Goal: Transaction & Acquisition: Purchase product/service

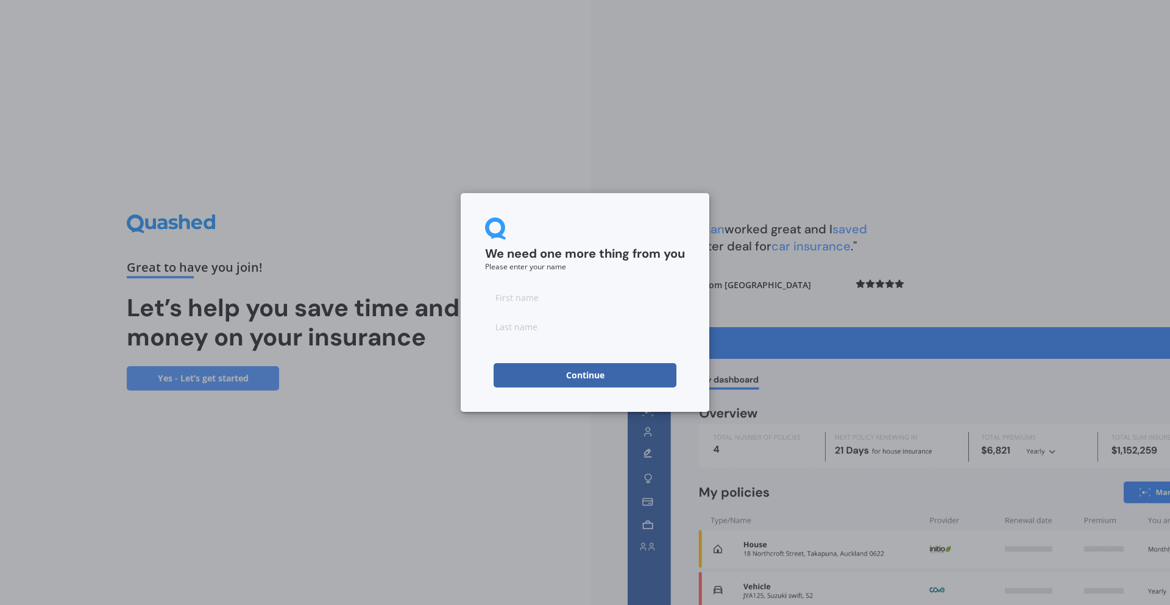
click at [600, 379] on button "Continue" at bounding box center [585, 375] width 183 height 24
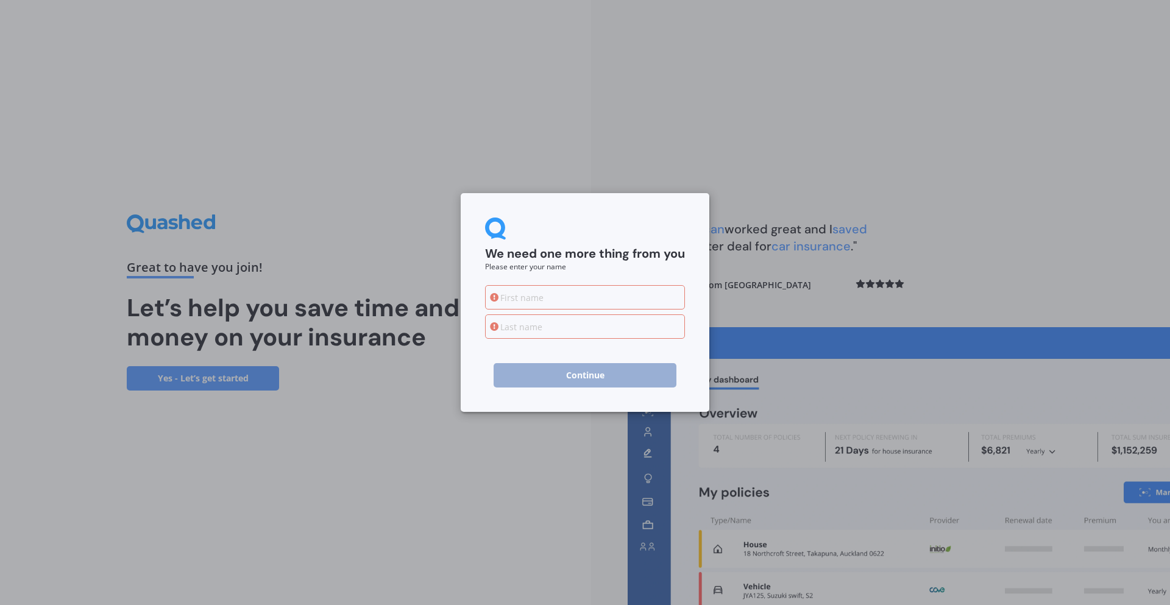
click at [582, 300] on input at bounding box center [585, 297] width 200 height 24
click at [566, 295] on input at bounding box center [585, 297] width 200 height 24
type input "[PERSON_NAME]"
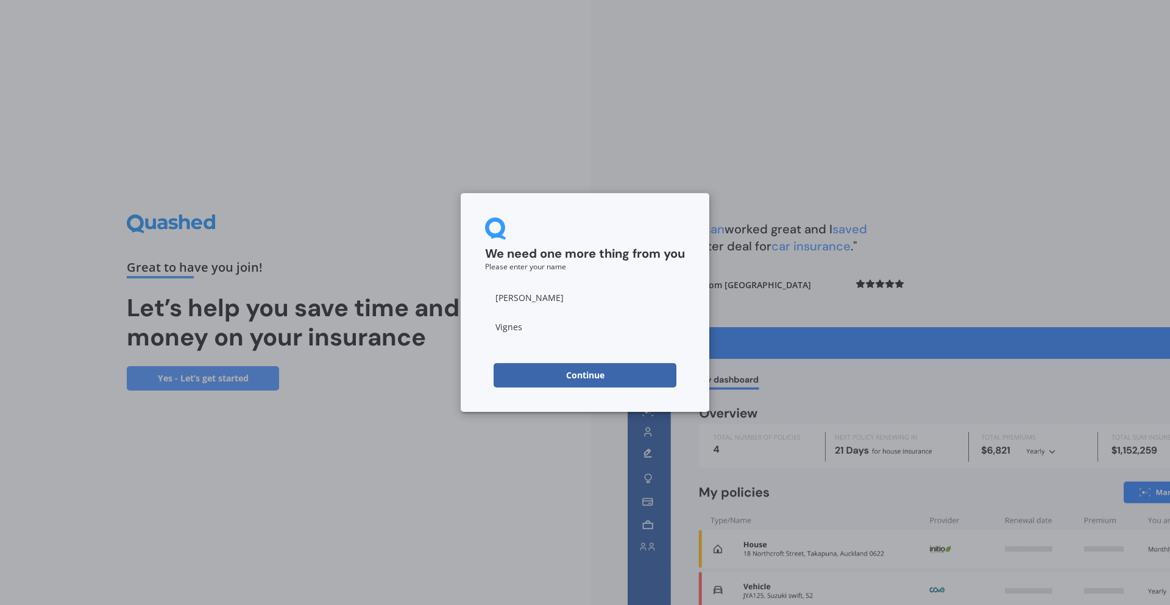
type input "Vignes"
click at [519, 375] on button "Continue" at bounding box center [585, 375] width 183 height 24
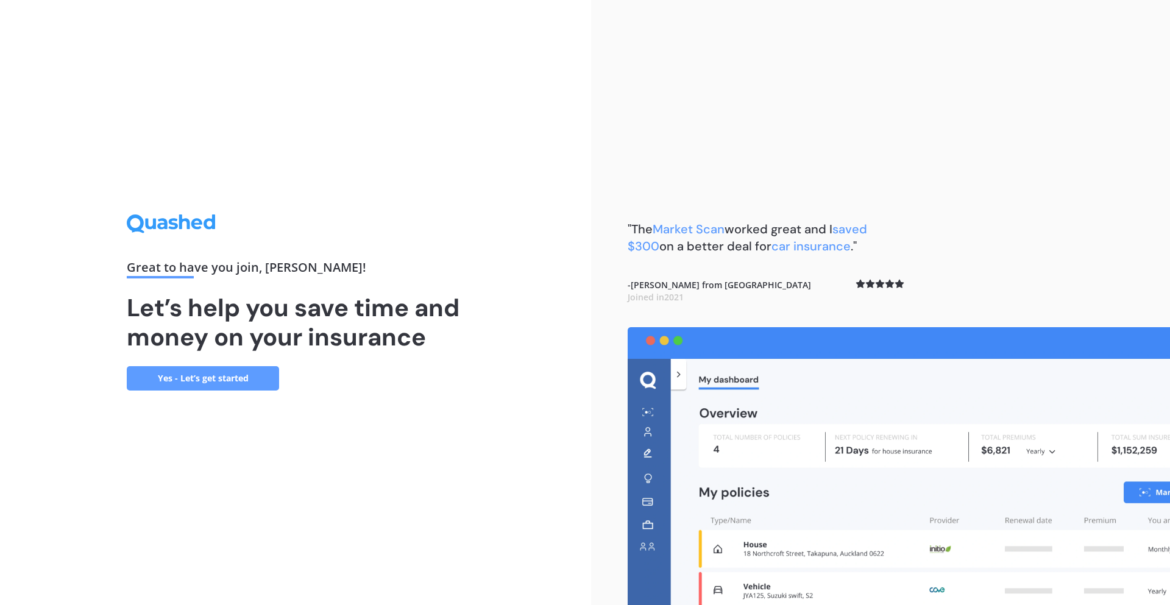
click at [182, 379] on link "Yes - Let’s get started" at bounding box center [203, 378] width 152 height 24
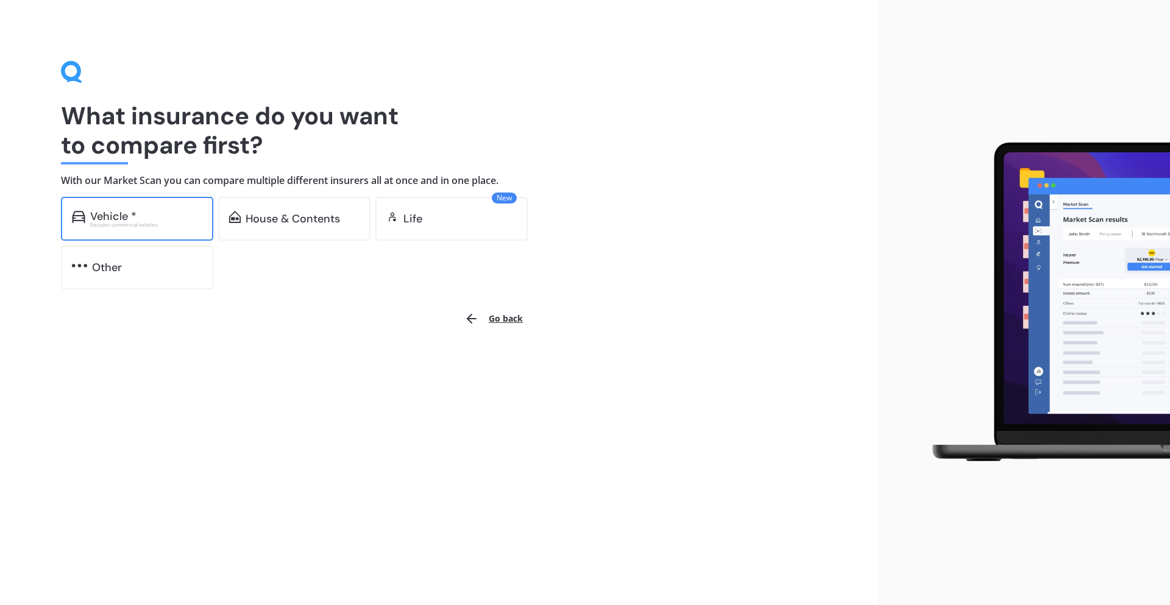
click at [129, 210] on div "Vehicle *" at bounding box center [113, 216] width 46 height 12
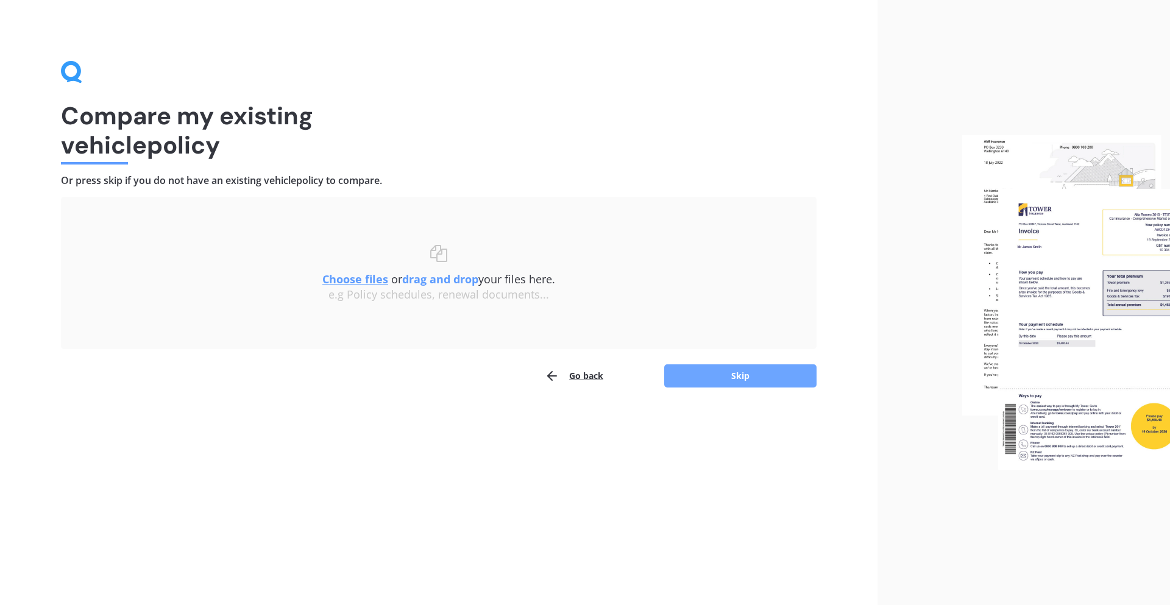
click at [753, 376] on button "Skip" at bounding box center [740, 376] width 152 height 23
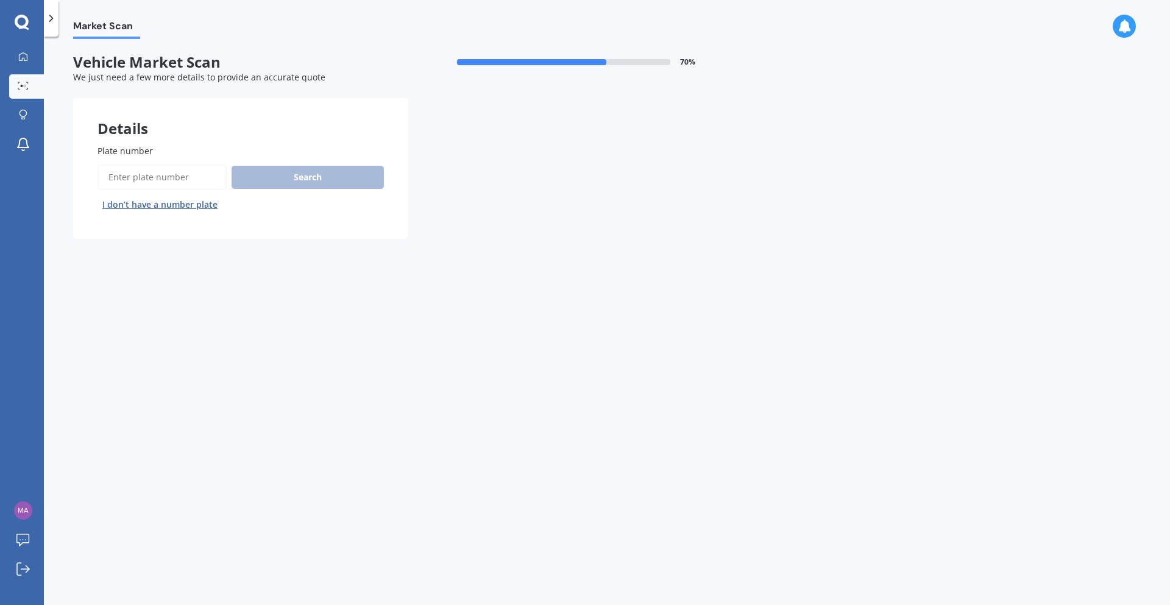
click at [146, 178] on input "Plate number" at bounding box center [162, 178] width 129 height 26
type input "MSH65"
click at [288, 177] on button "Search" at bounding box center [308, 177] width 152 height 23
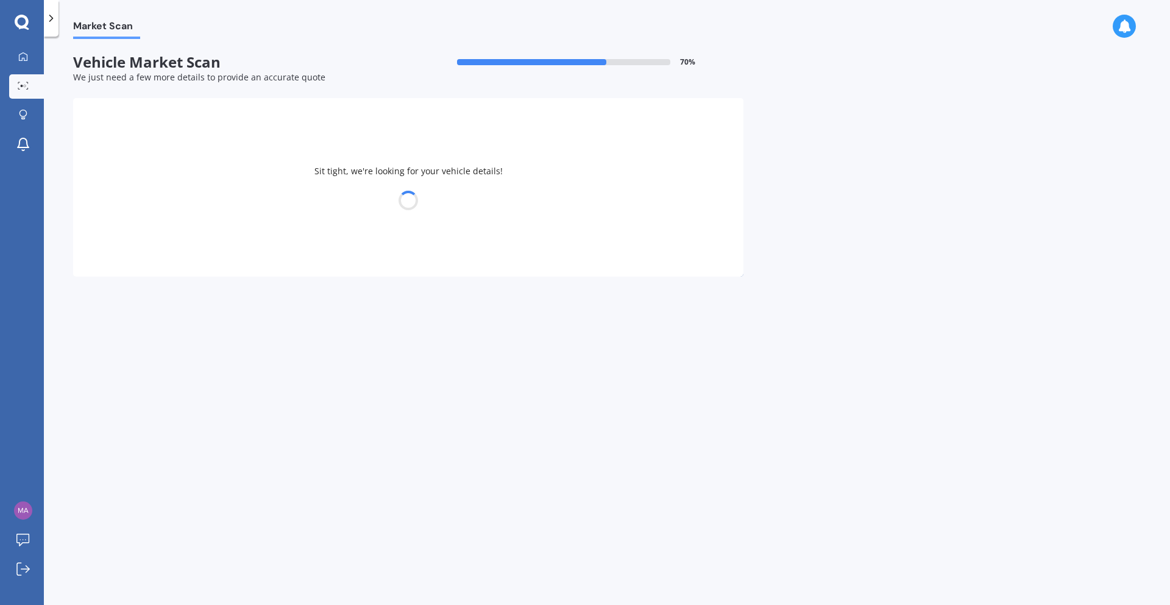
select select "VOLKSWAGEN"
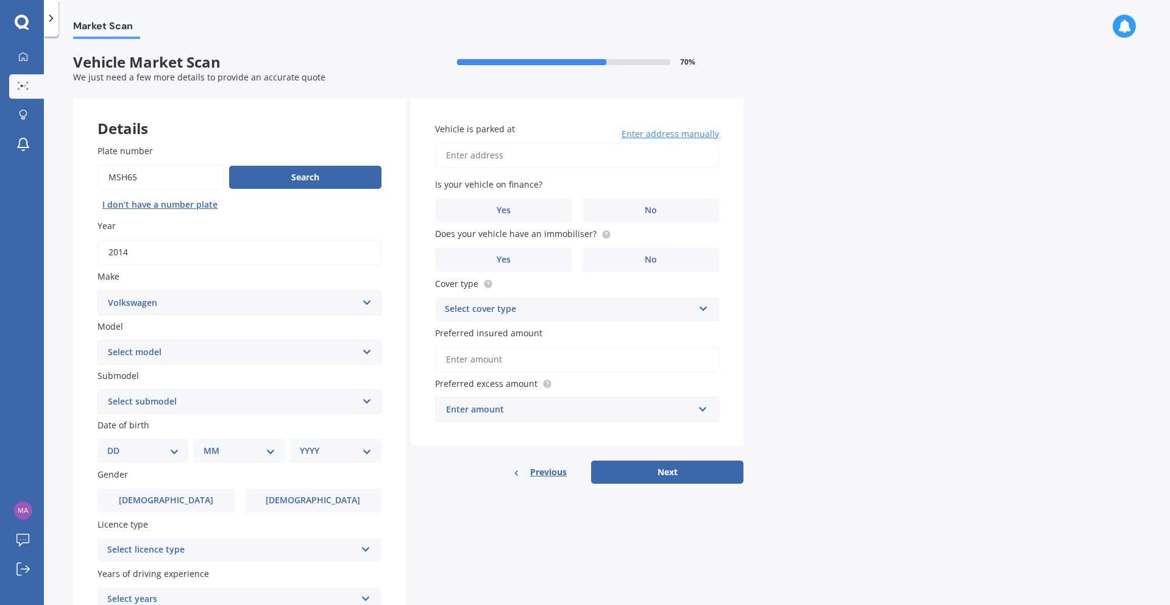
select select "TRANSPORTER"
click at [98, 340] on select "Select model Amarok Arteon Beetle Bora Caddy [US_STATE] Caravelle [PERSON_NAME]…" at bounding box center [240, 352] width 284 height 24
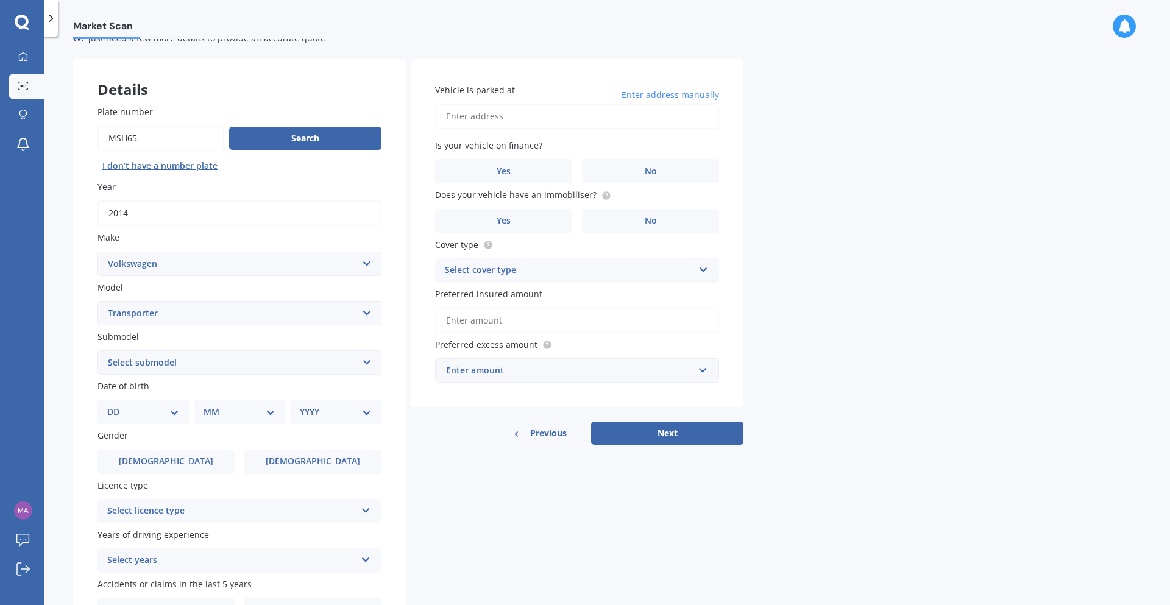
scroll to position [73, 0]
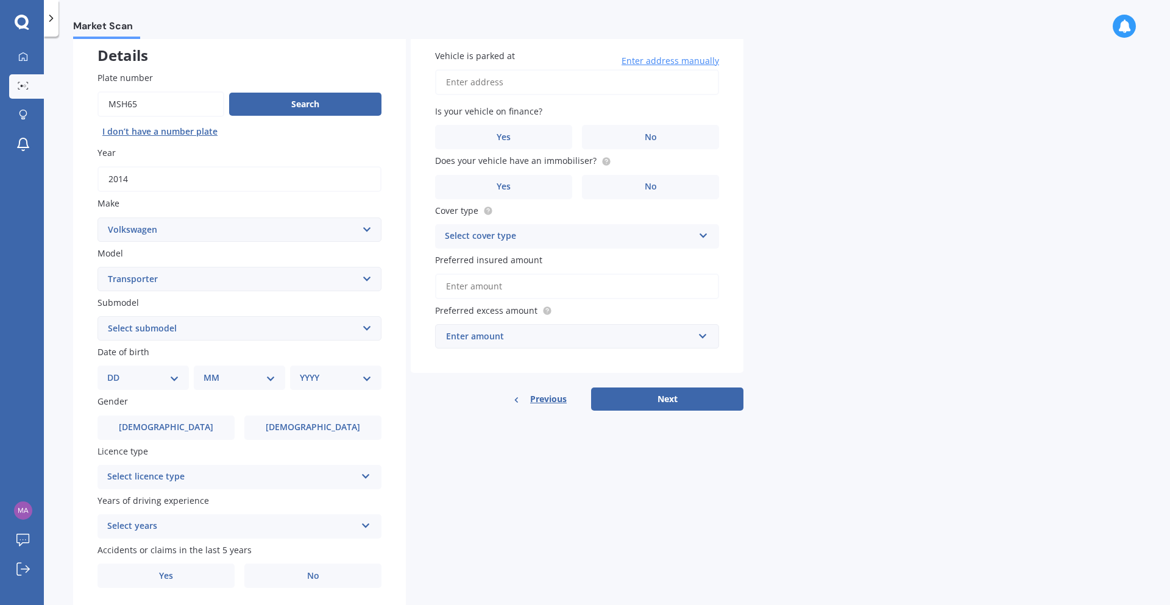
select select "T5"
click at [98, 316] on select "Select submodel [MEDICAL_DATA] T4 T5 T6 TDI" at bounding box center [240, 328] width 284 height 24
click at [117, 371] on select "DD 01 02 03 04 05 06 07 08 09 10 11 12 13 14 15 16 17 18 19 20 21 22 23 24 25 2…" at bounding box center [143, 377] width 72 height 13
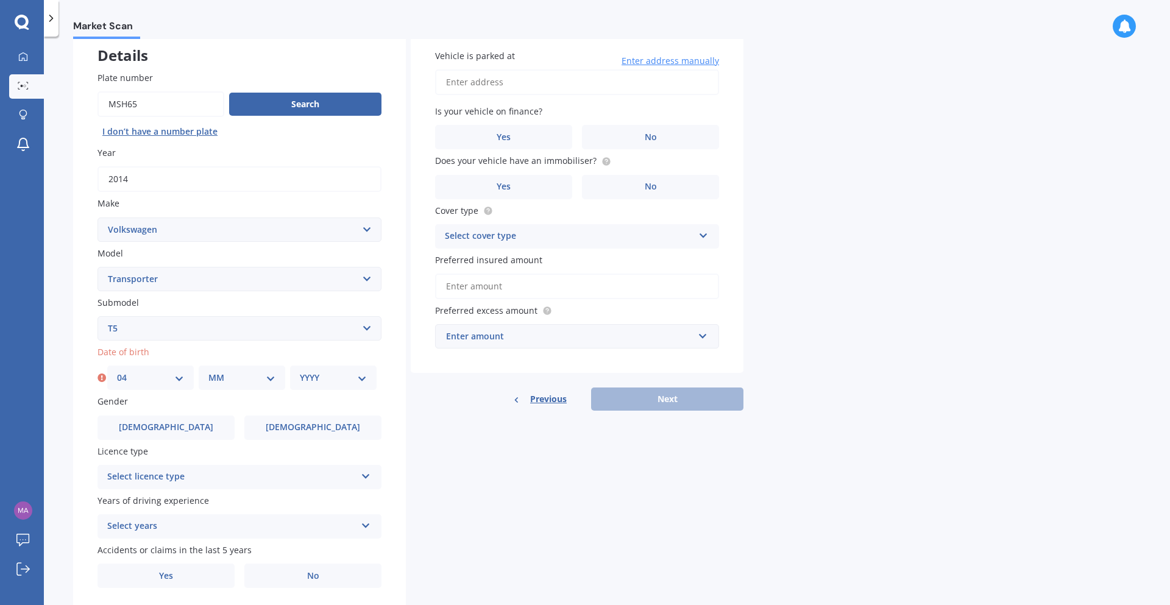
select select "05"
click at [117, 371] on select "DD 01 02 03 04 05 06 07 08 09 10 11 12 13 14 15 16 17 18 19 20 21 22 23 24 25 2…" at bounding box center [150, 377] width 67 height 13
click at [243, 370] on div "MM 01 02 03 04 05 06 07 08 09 10 11 12" at bounding box center [242, 378] width 87 height 24
select select "06"
click at [208, 371] on select "MM 01 02 03 04 05 06 07 08 09 10 11 12" at bounding box center [241, 377] width 67 height 13
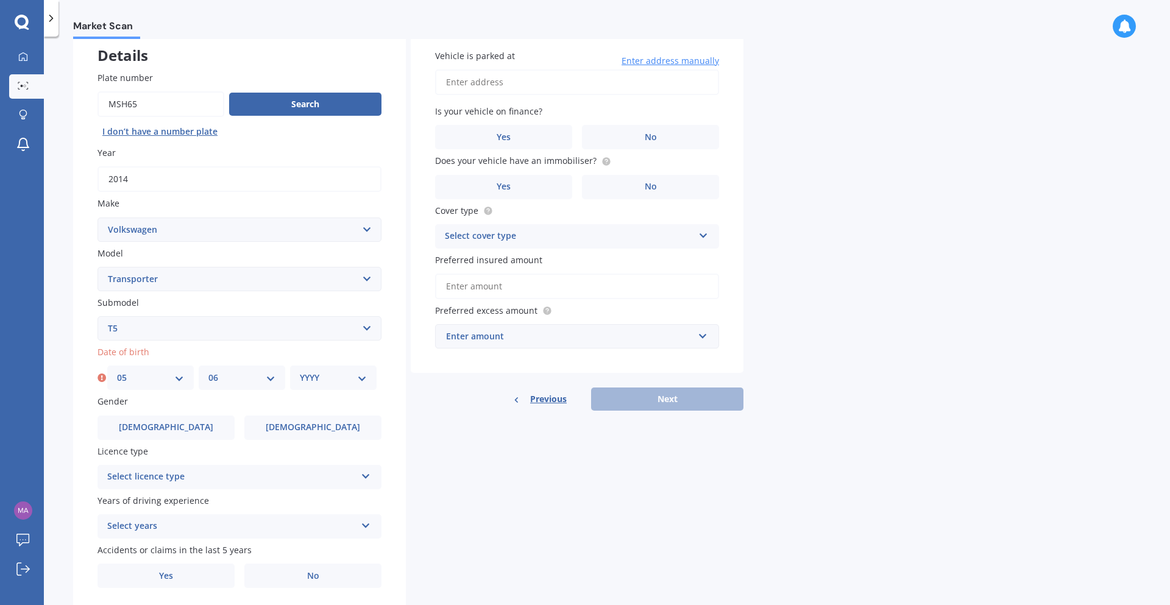
select select "1978"
click at [300, 371] on select "YYYY 2025 2024 2023 2022 2021 2020 2019 2018 2017 2016 2015 2014 2013 2012 2011…" at bounding box center [333, 377] width 67 height 13
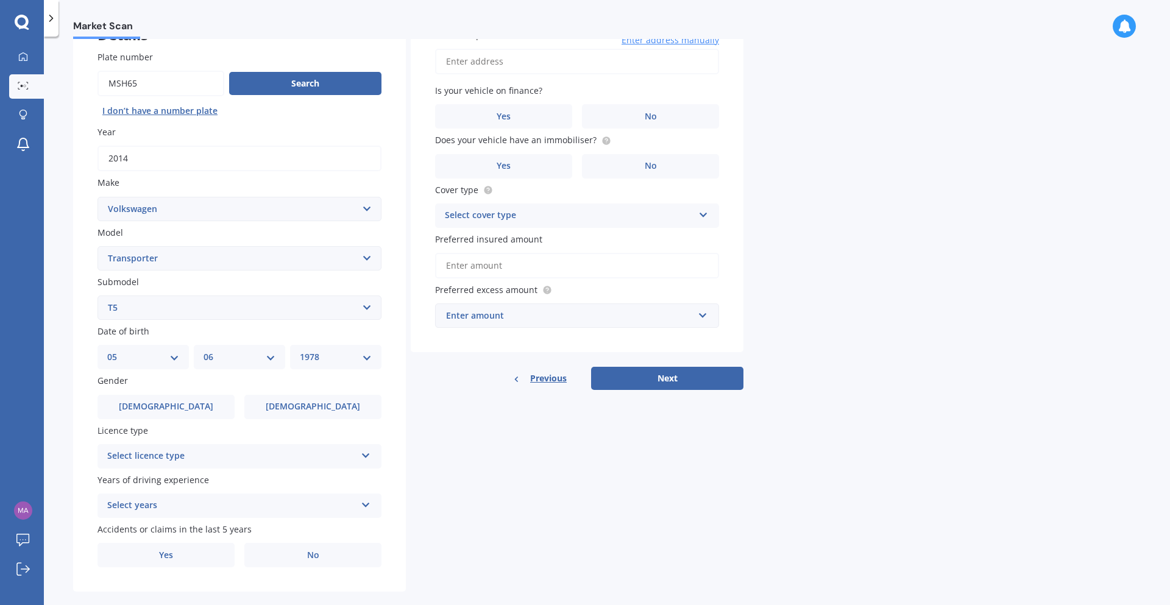
scroll to position [112, 0]
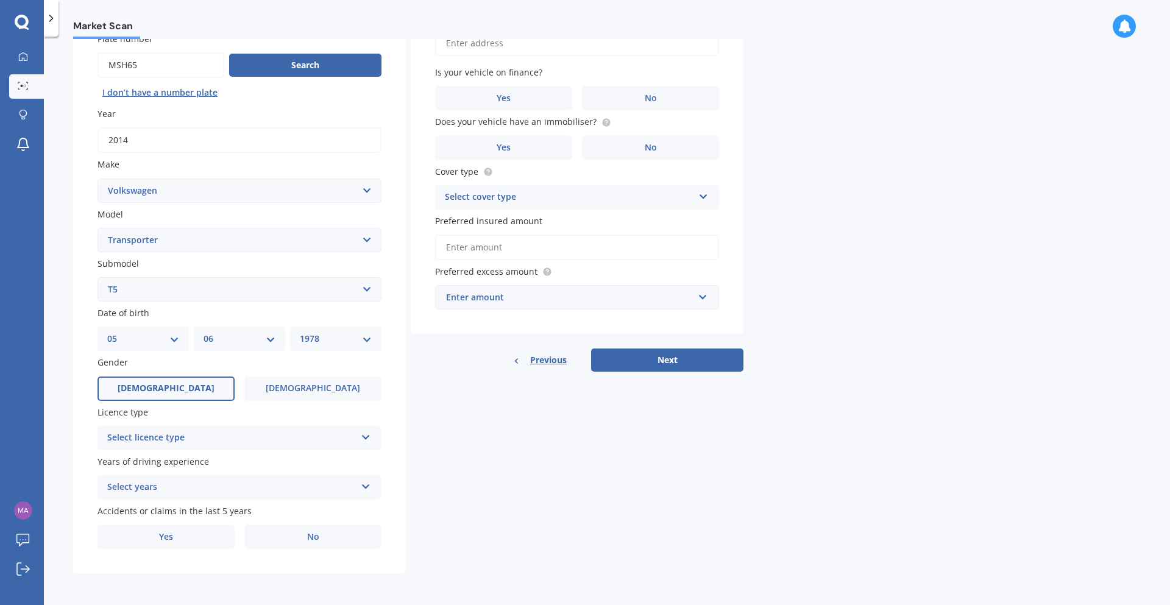
click at [163, 398] on label "[DEMOGRAPHIC_DATA]" at bounding box center [166, 389] width 137 height 24
click at [0, 0] on input "[DEMOGRAPHIC_DATA]" at bounding box center [0, 0] width 0 height 0
click at [218, 435] on div "Select licence type" at bounding box center [231, 438] width 249 height 15
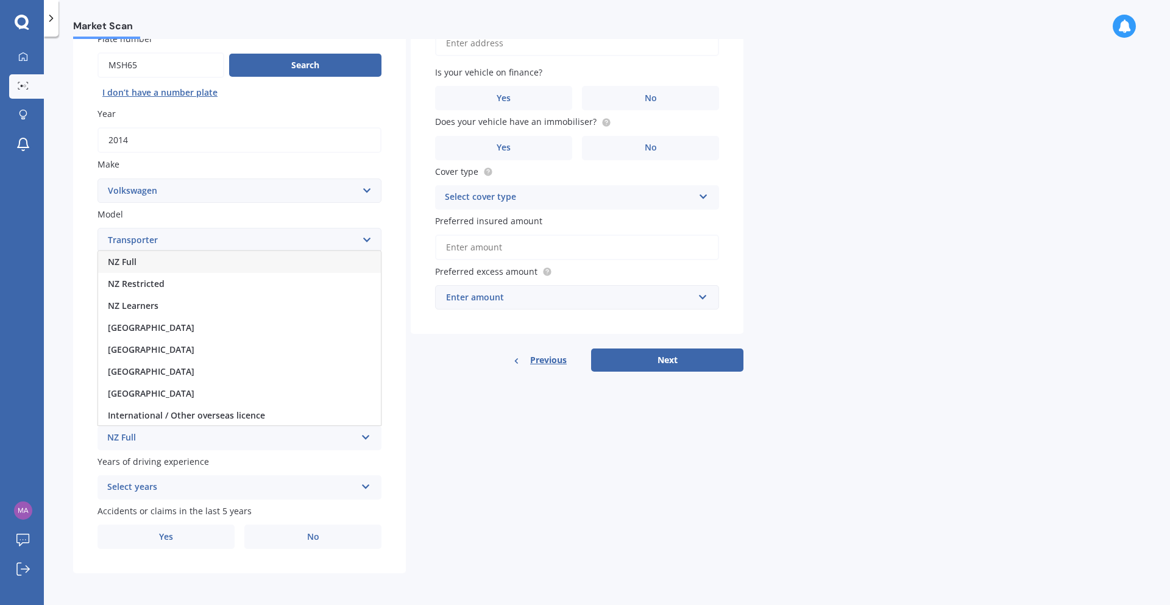
click at [194, 261] on div "NZ Full" at bounding box center [239, 262] width 283 height 22
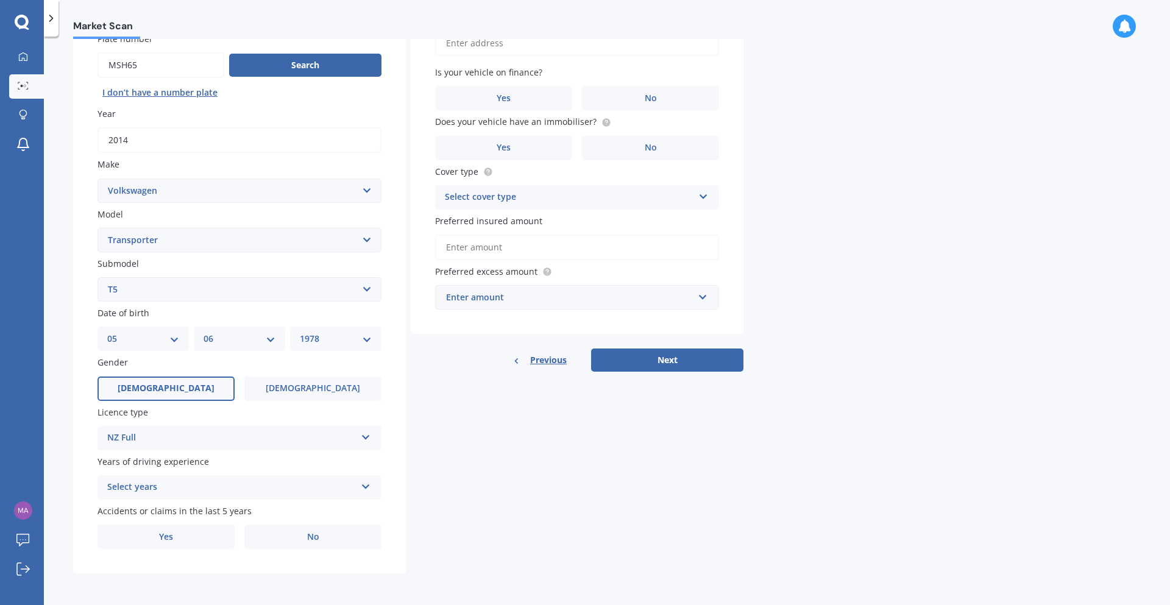
click at [259, 489] on div "Select years" at bounding box center [231, 487] width 249 height 15
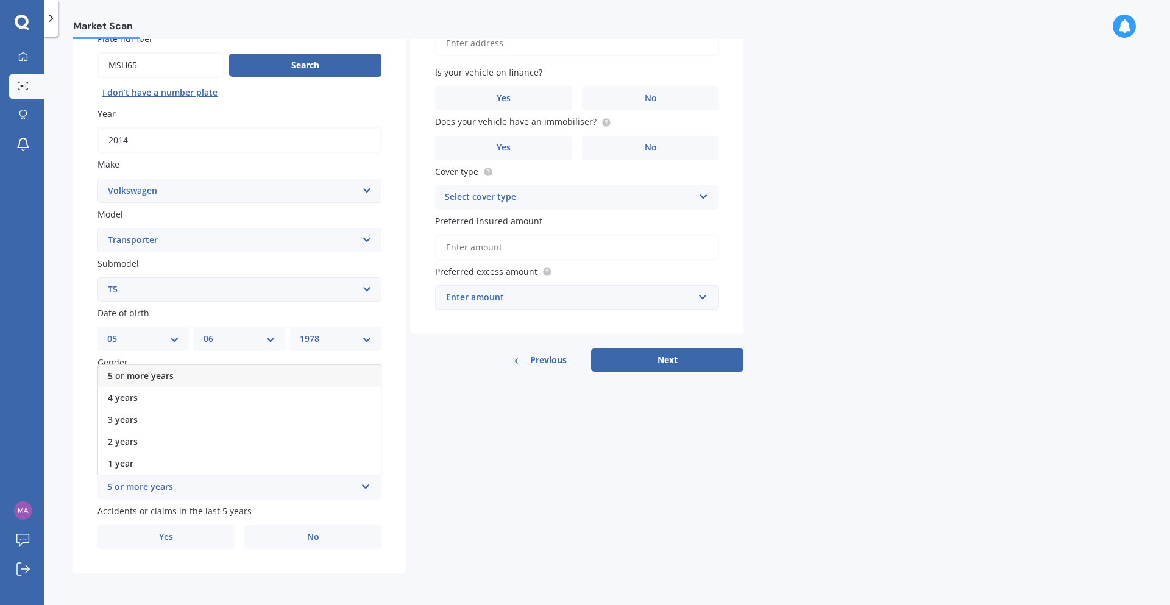
click at [207, 377] on div "5 or more years" at bounding box center [239, 376] width 283 height 22
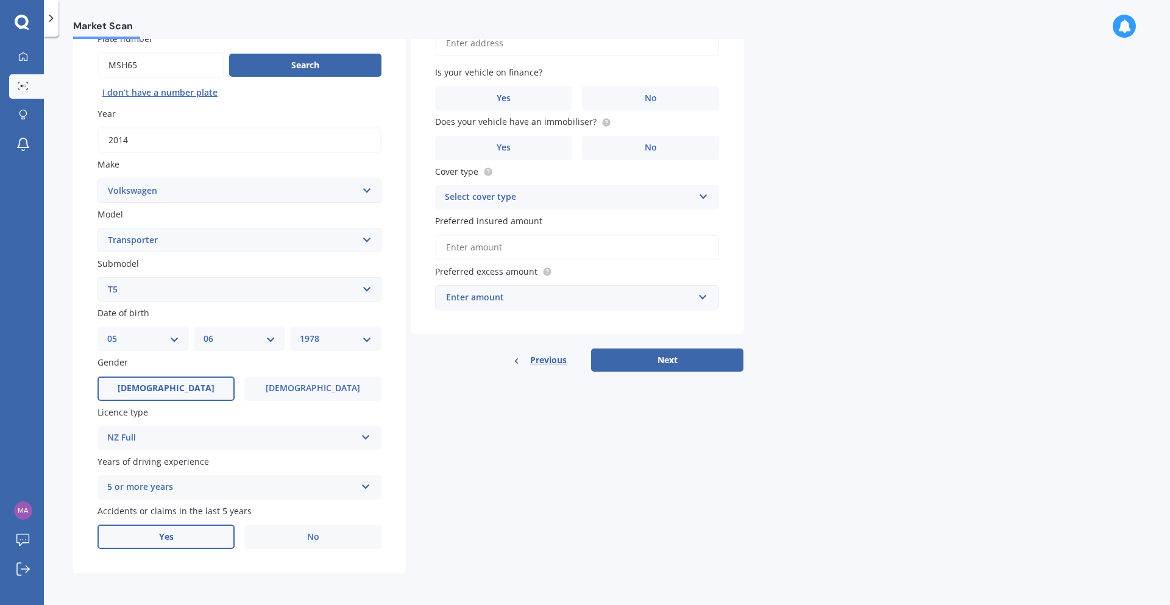
click at [218, 539] on label "Yes" at bounding box center [166, 537] width 137 height 24
click at [0, 0] on input "Yes" at bounding box center [0, 0] width 0 height 0
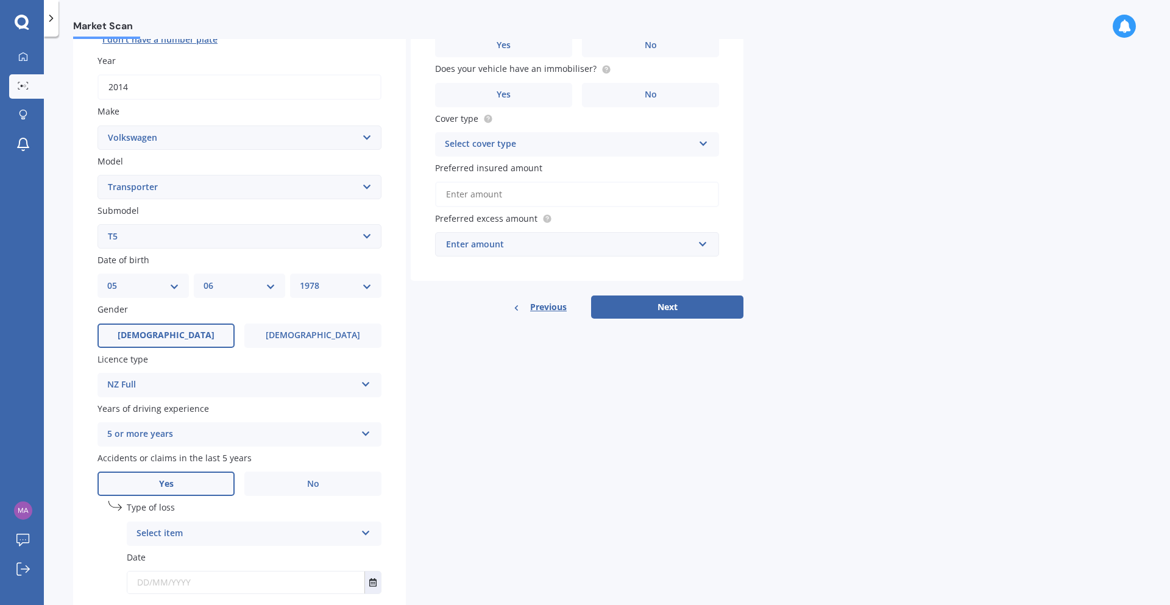
scroll to position [244, 0]
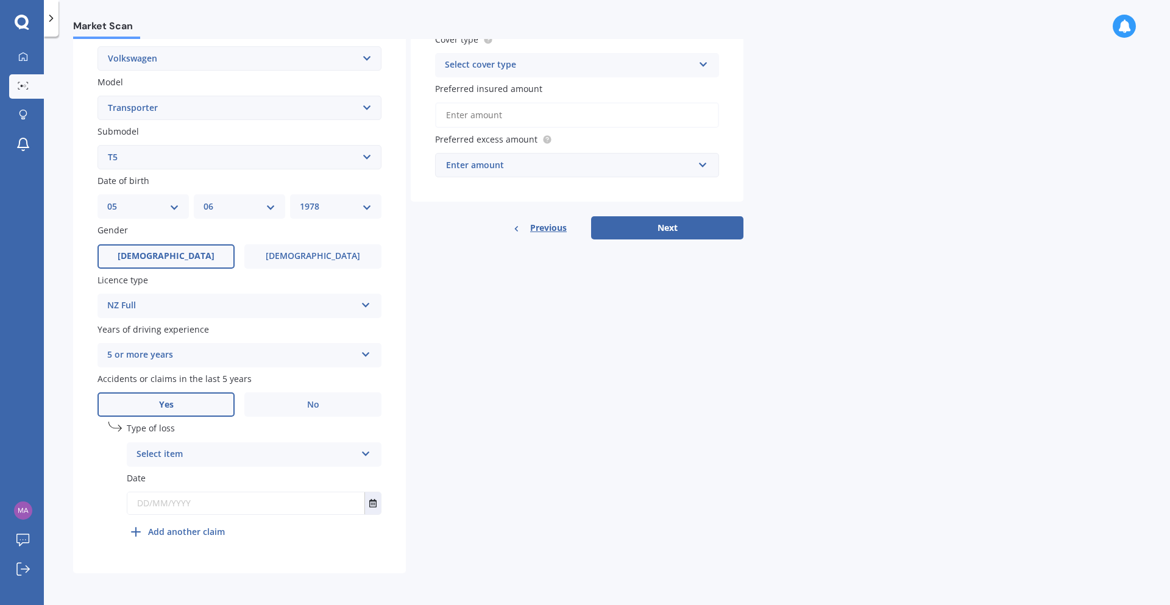
click at [219, 466] on div "Type of loss Select item At fault accident Not at fault accident Date" at bounding box center [254, 471] width 255 height 98
click at [219, 456] on div "Select item" at bounding box center [246, 454] width 219 height 15
click at [192, 499] on span "Not at fault accident" at bounding box center [180, 500] width 87 height 12
click at [174, 495] on input "text" at bounding box center [245, 504] width 237 height 22
click at [158, 500] on input "22052025" at bounding box center [245, 504] width 237 height 22
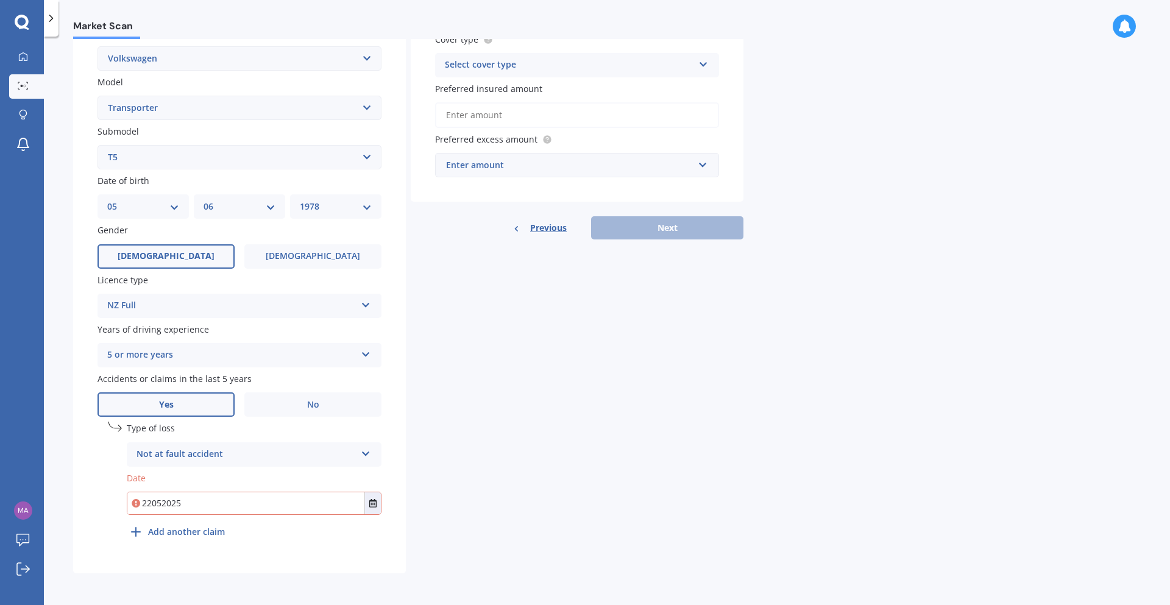
click at [151, 500] on input "22052025" at bounding box center [245, 504] width 237 height 22
click at [163, 505] on input "22/052025" at bounding box center [245, 504] width 237 height 22
click at [199, 502] on input "[DATE]" at bounding box center [245, 504] width 237 height 22
drag, startPoint x: 147, startPoint y: 500, endPoint x: 136, endPoint y: 502, distance: 11.0
click at [136, 502] on input "[DATE]" at bounding box center [245, 504] width 237 height 22
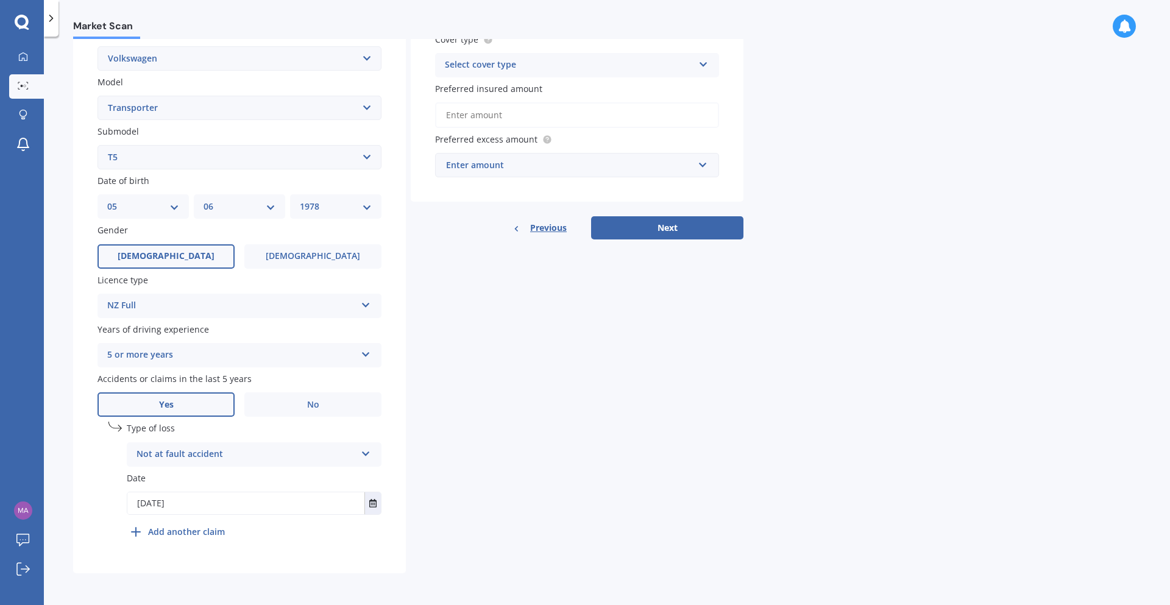
type input "[DATE]"
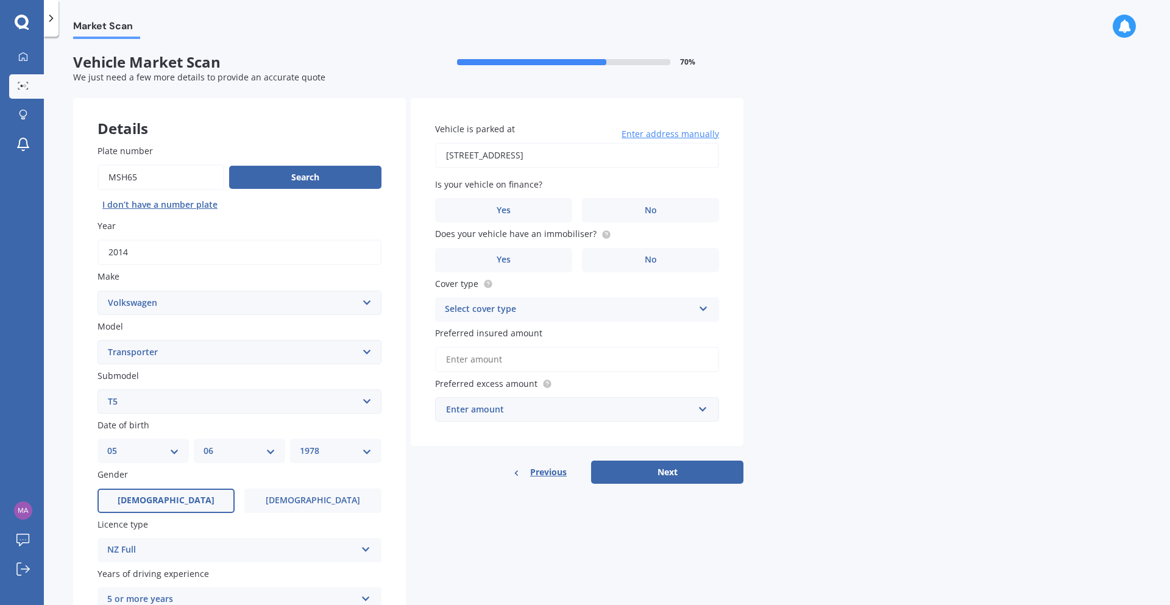
type input "[STREET_ADDRESS]"
click at [643, 205] on label "No" at bounding box center [650, 210] width 137 height 24
click at [0, 0] on input "No" at bounding box center [0, 0] width 0 height 0
click at [557, 256] on label "Yes" at bounding box center [503, 260] width 137 height 24
click at [0, 0] on input "Yes" at bounding box center [0, 0] width 0 height 0
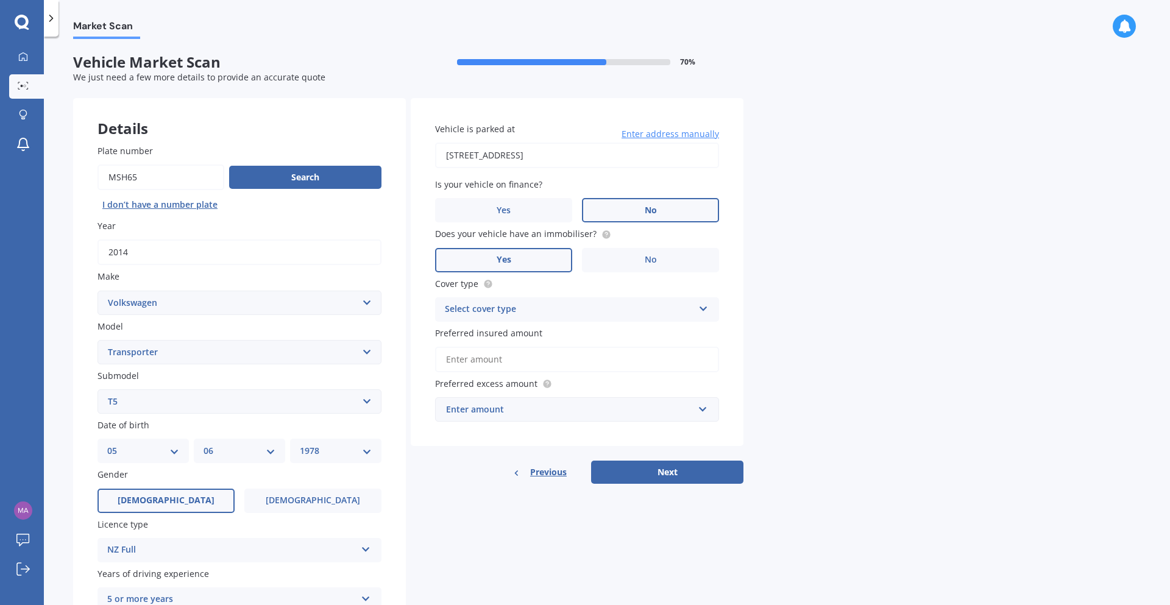
click at [507, 311] on div "Select cover type" at bounding box center [569, 309] width 249 height 15
click at [499, 336] on span "Comprehensive" at bounding box center [478, 333] width 65 height 12
click at [489, 358] on input "Preferred insured amount" at bounding box center [577, 360] width 284 height 26
click at [501, 404] on div "Enter amount" at bounding box center [569, 409] width 247 height 13
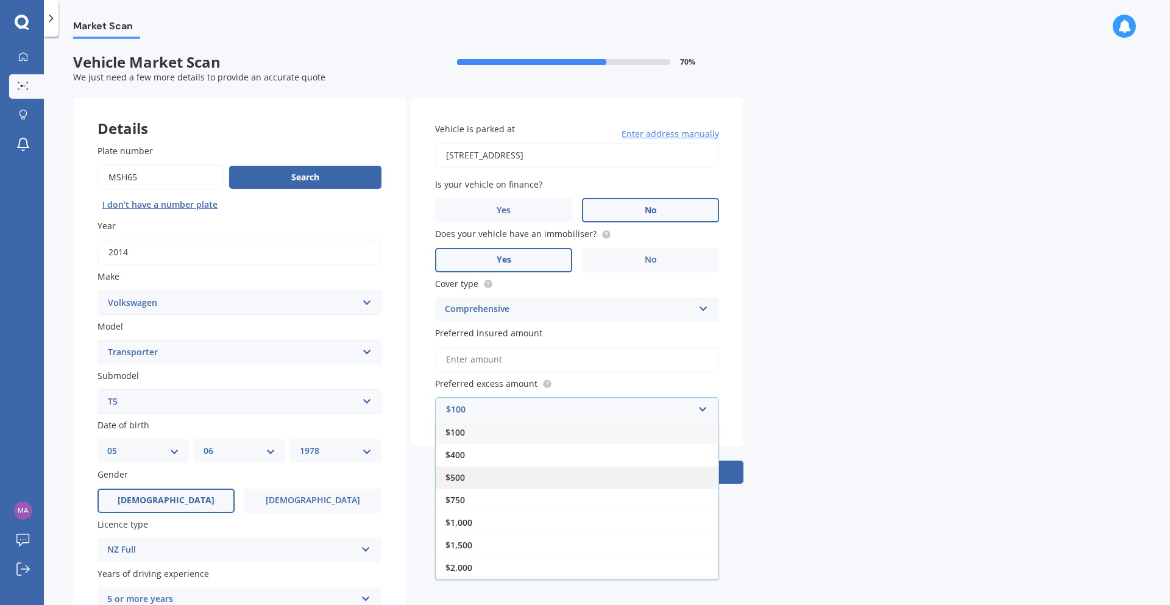
click at [493, 478] on div "$500" at bounding box center [577, 477] width 283 height 23
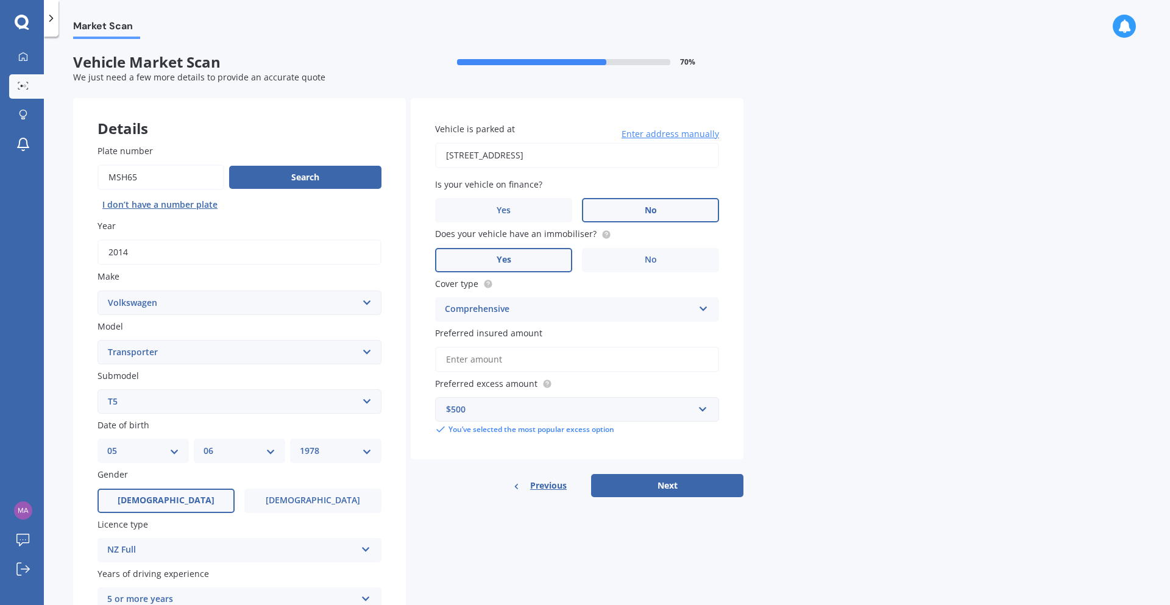
click at [474, 358] on input "Preferred insured amount" at bounding box center [577, 360] width 284 height 26
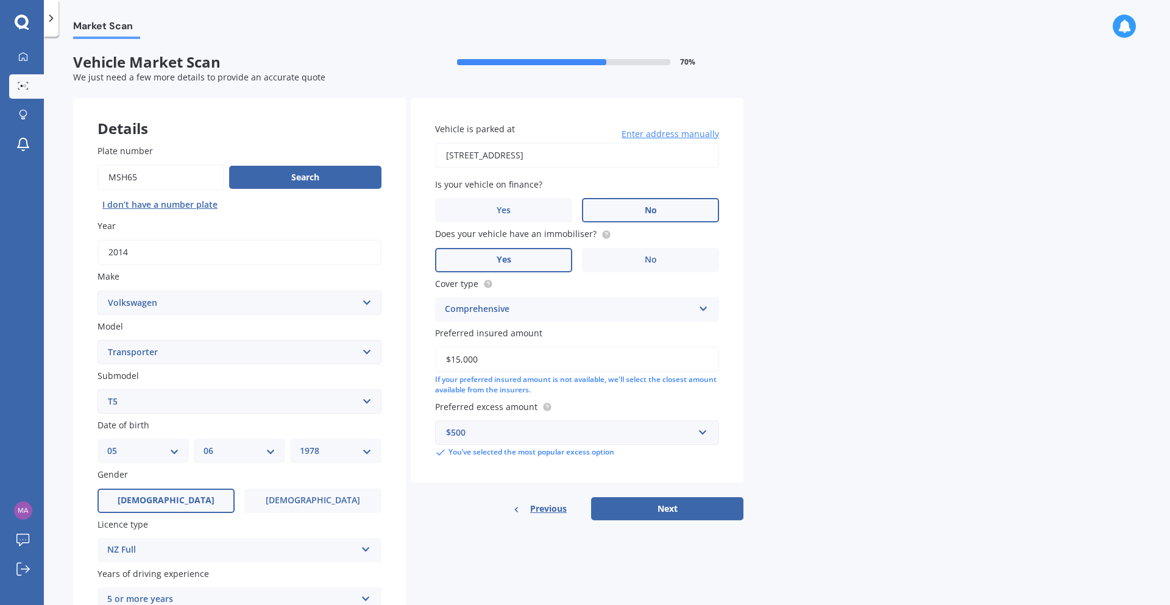
click at [462, 359] on input "$15,000" at bounding box center [577, 360] width 284 height 26
type input "$15,500"
click at [674, 510] on button "Next" at bounding box center [667, 508] width 152 height 23
select select "05"
select select "06"
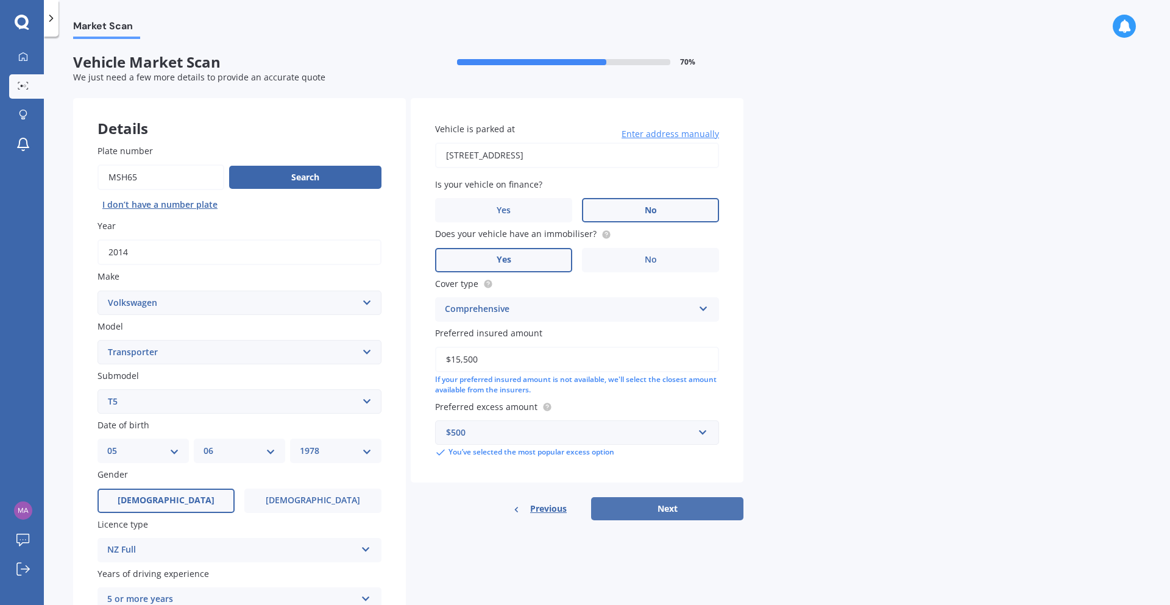
select select "1978"
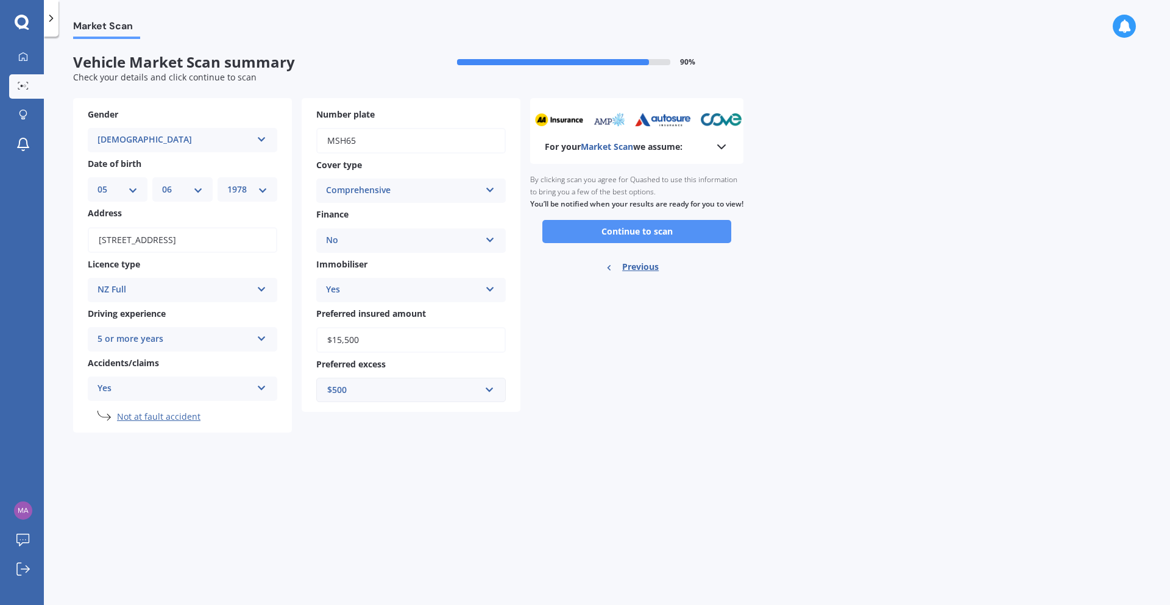
click at [631, 240] on button "Continue to scan" at bounding box center [636, 231] width 189 height 23
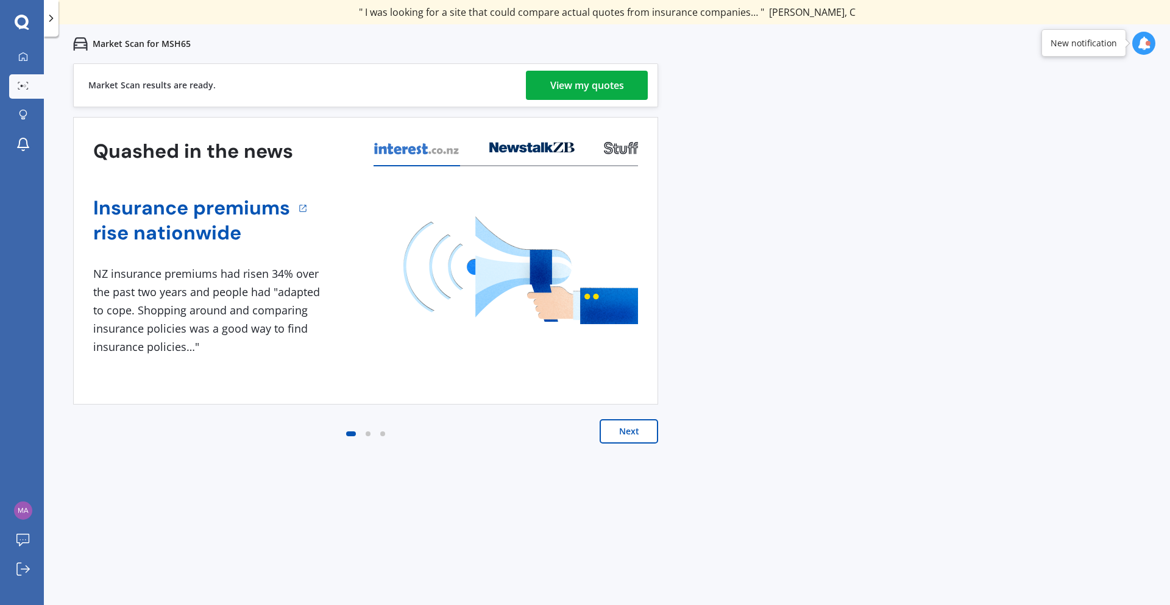
click at [584, 84] on div "View my quotes" at bounding box center [587, 85] width 74 height 29
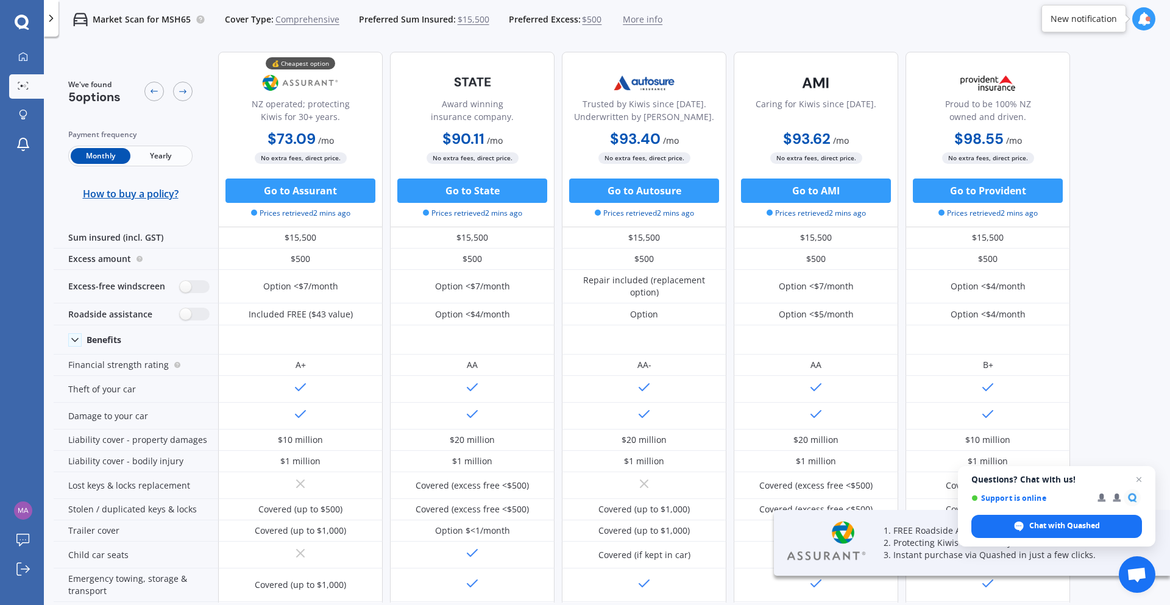
click at [154, 156] on span "Yearly" at bounding box center [160, 156] width 60 height 16
click at [1138, 480] on span "Close chat" at bounding box center [1139, 479] width 15 height 15
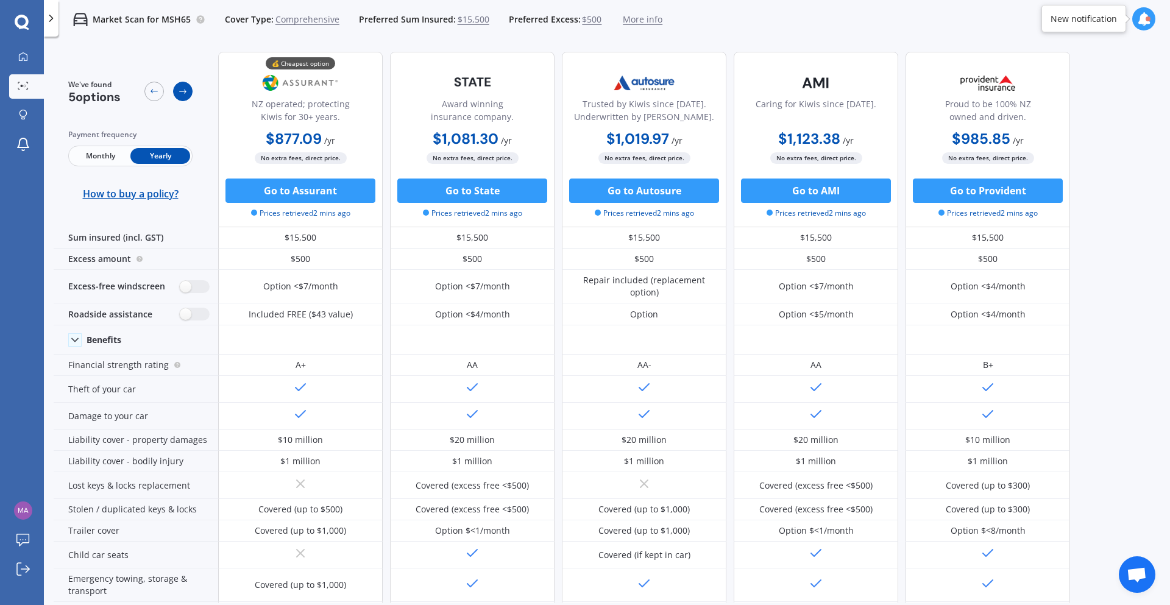
click at [183, 90] on icon at bounding box center [183, 92] width 10 height 10
click at [152, 91] on icon at bounding box center [154, 92] width 7 height 4
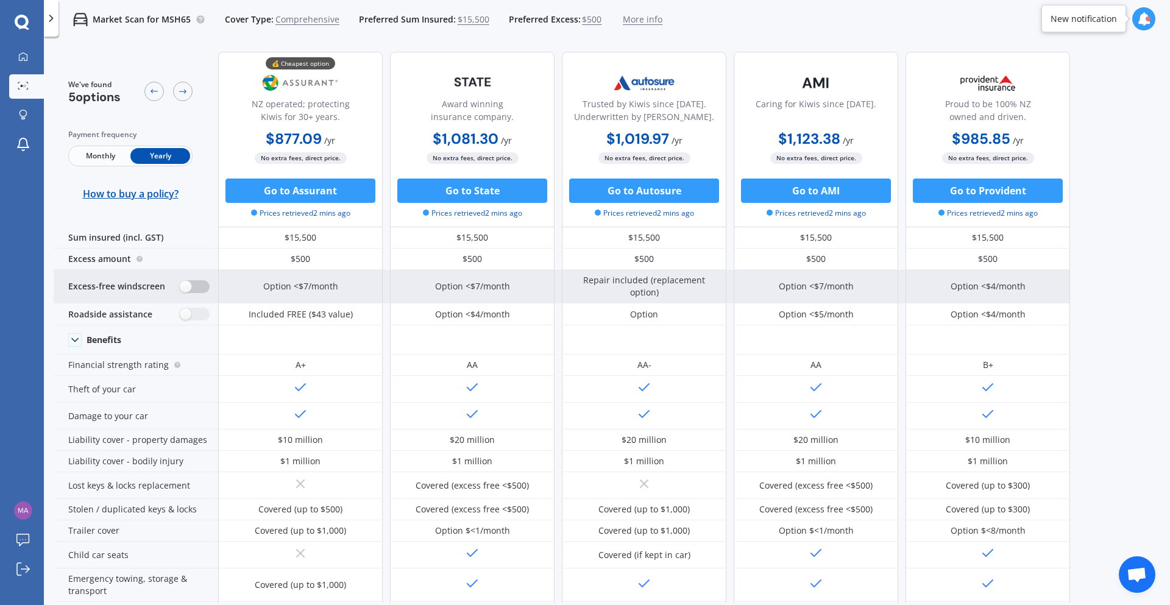
click at [190, 288] on label at bounding box center [195, 286] width 30 height 13
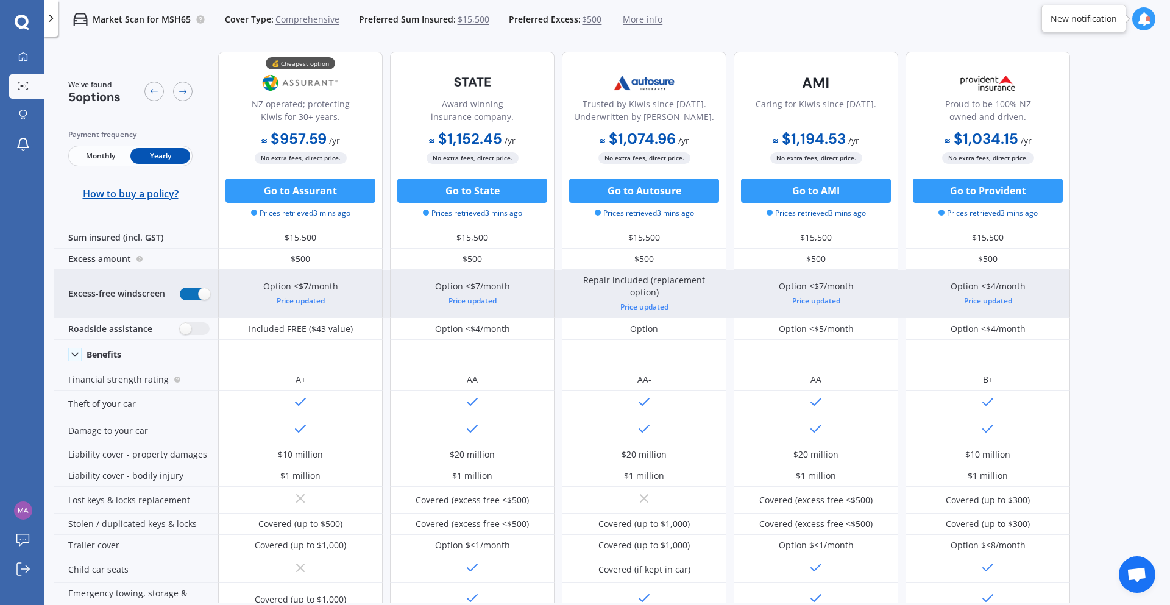
click at [197, 295] on label at bounding box center [195, 294] width 30 height 13
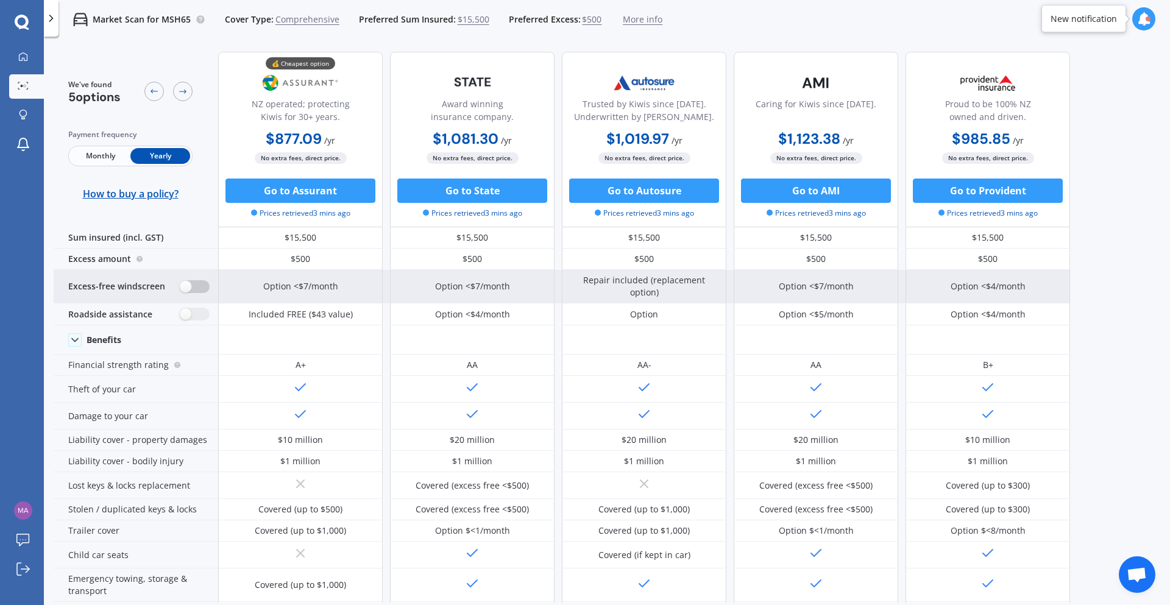
click at [197, 295] on div "Excess-free windscreen" at bounding box center [136, 287] width 165 height 34
click at [198, 281] on label at bounding box center [195, 286] width 30 height 13
radio input "true"
